Goal: Task Accomplishment & Management: Manage account settings

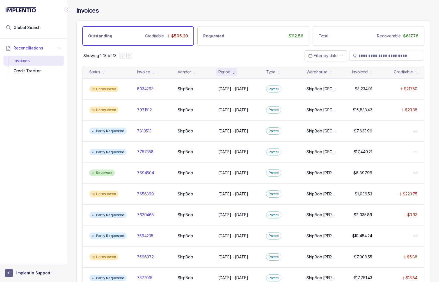
click at [37, 272] on p "Implentio Support" at bounding box center [33, 273] width 34 height 6
click at [260, 7] on div "Invoices" at bounding box center [253, 13] width 354 height 13
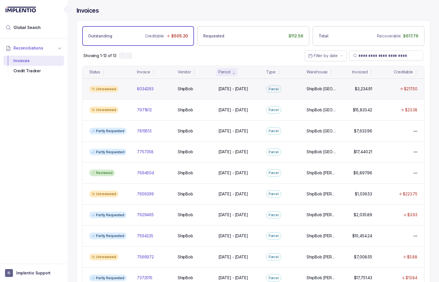
click at [126, 87] on div "Unreviewed" at bounding box center [109, 89] width 45 height 7
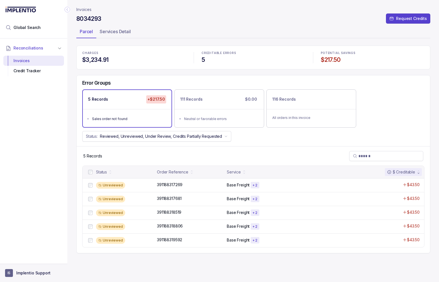
click at [24, 273] on p "Implentio Support" at bounding box center [33, 273] width 34 height 6
click at [255, 15] on div "8034293 Request Credits" at bounding box center [253, 20] width 354 height 10
click at [410, 19] on p "Request Credits" at bounding box center [411, 19] width 31 height 6
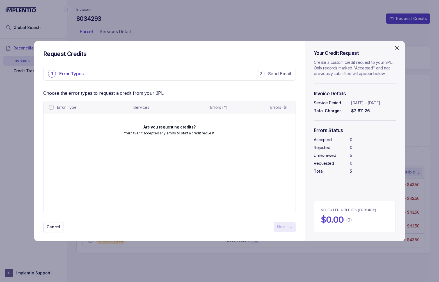
click at [398, 49] on icon "Close" at bounding box center [396, 47] width 3 height 3
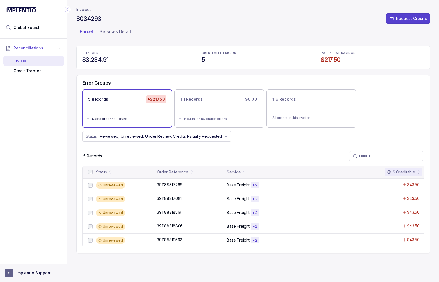
click at [25, 271] on p "Implentio Support" at bounding box center [33, 273] width 34 height 6
click at [27, 259] on p "Logout" at bounding box center [37, 261] width 47 height 6
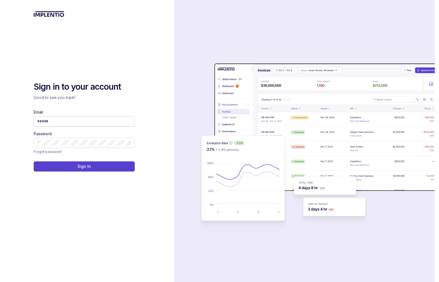
click at [75, 119] on input "Email" at bounding box center [84, 121] width 94 height 6
click at [0, 281] on com-1password-button at bounding box center [0, 282] width 0 height 0
type input "**********"
